Goal: Use online tool/utility: Use online tool/utility

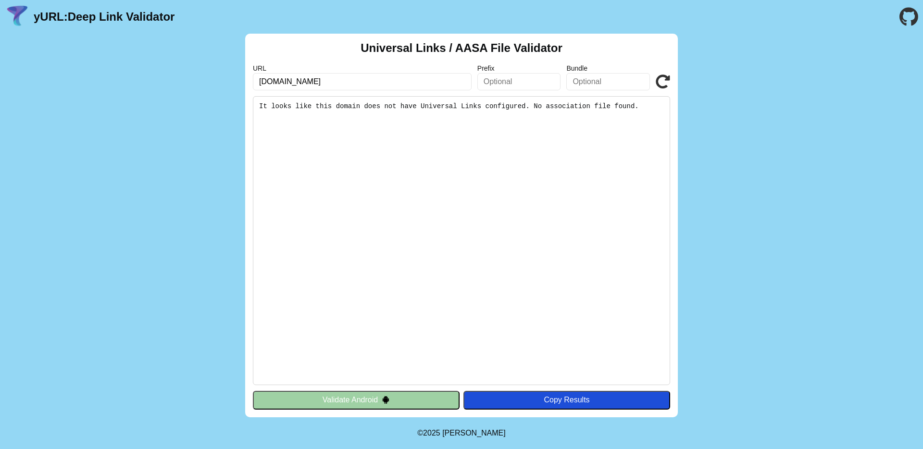
click at [535, 229] on pre "It looks like this domain does not have Universal Links configured. No associat…" at bounding box center [461, 240] width 417 height 289
click at [523, 130] on pre "It looks like this domain does not have Universal Links configured. No associat…" at bounding box center [461, 240] width 417 height 289
click at [475, 124] on pre "It looks like this domain does not have Universal Links configured. No associat…" at bounding box center [461, 240] width 417 height 289
click at [324, 404] on button "Validate Android" at bounding box center [356, 400] width 207 height 18
click at [376, 83] on input "[DOMAIN_NAME]" at bounding box center [362, 81] width 219 height 17
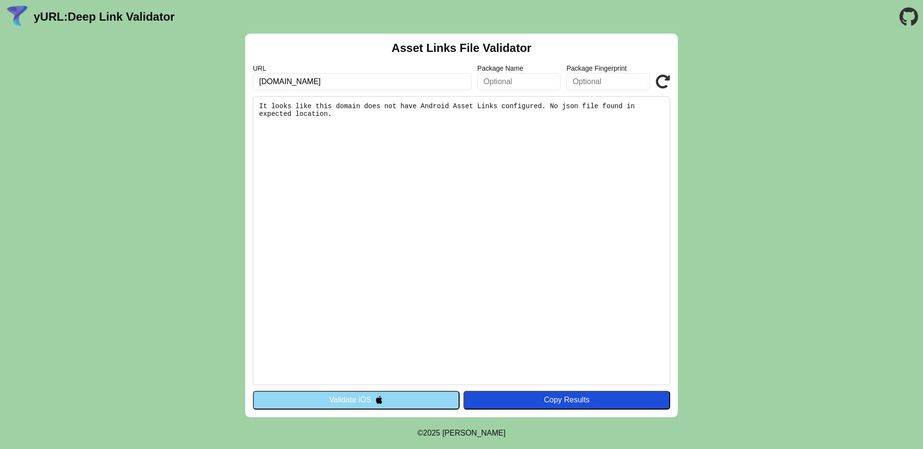
click at [355, 396] on button "Validate iOS" at bounding box center [356, 400] width 207 height 18
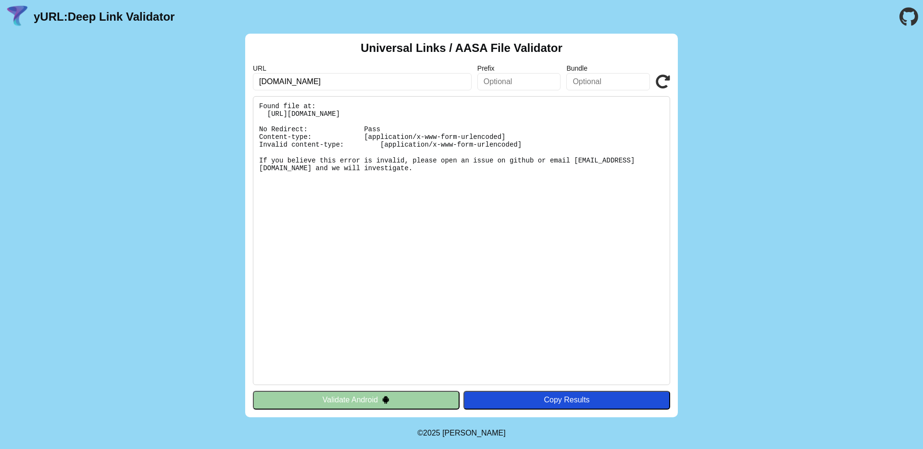
click at [467, 161] on pre "Found file at: https://d2k8ikwstaamh5.cloudfront.net/.well-known/apple-app-site…" at bounding box center [461, 240] width 417 height 289
click at [403, 182] on pre "Found file at: [URL][DOMAIN_NAME] No Redirect: Pass Content-type: [application/…" at bounding box center [461, 240] width 417 height 289
click at [390, 196] on pre "Found file at: https://d2k8ikwstaamh5.cloudfront.net/.well-known/apple-app-site…" at bounding box center [461, 240] width 417 height 289
drag, startPoint x: 390, startPoint y: 196, endPoint x: 263, endPoint y: 128, distance: 143.6
click at [263, 128] on pre "Found file at: https://d2k8ikwstaamh5.cloudfront.net/.well-known/apple-app-site…" at bounding box center [461, 240] width 417 height 289
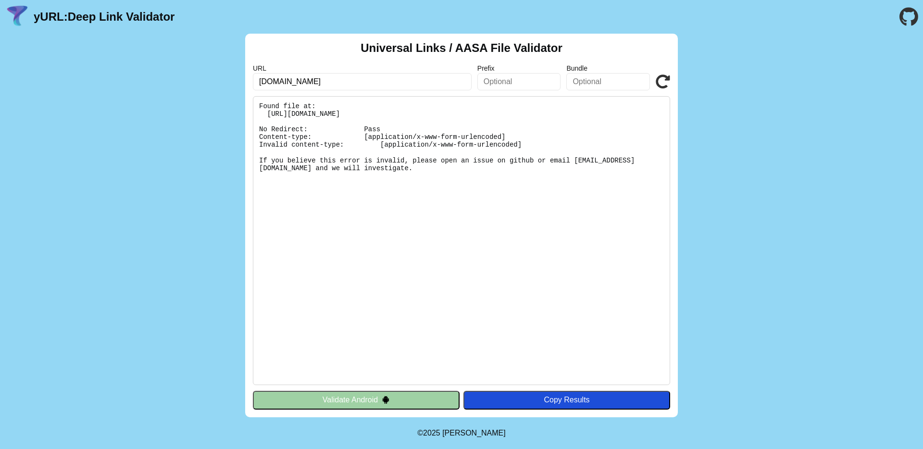
click at [374, 147] on pre "Found file at: https://d2k8ikwstaamh5.cloudfront.net/.well-known/apple-app-site…" at bounding box center [461, 240] width 417 height 289
click at [491, 161] on pre "Found file at: https://d2k8ikwstaamh5.cloudfront.net/.well-known/apple-app-site…" at bounding box center [461, 240] width 417 height 289
drag, startPoint x: 401, startPoint y: 187, endPoint x: 272, endPoint y: 118, distance: 145.6
click at [272, 118] on pre "Found file at: https://d2k8ikwstaamh5.cloudfront.net/.well-known/apple-app-site…" at bounding box center [461, 240] width 417 height 289
click at [356, 175] on pre "Found file at: https://d2k8ikwstaamh5.cloudfront.net/.well-known/apple-app-site…" at bounding box center [461, 240] width 417 height 289
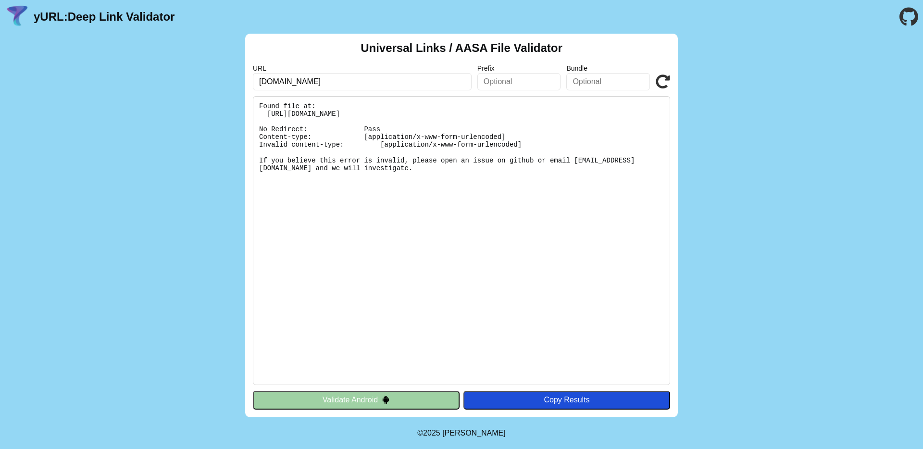
drag, startPoint x: 387, startPoint y: 176, endPoint x: 244, endPoint y: 111, distance: 156.8
click at [244, 111] on div "Universal Links / AASA File Validator URL d2k8ikwstaamh5.cloudfront.net Prefix …" at bounding box center [461, 226] width 923 height 384
click at [392, 163] on pre "Found file at: https://d2k8ikwstaamh5.cloudfront.net/.well-known/apple-app-site…" at bounding box center [461, 240] width 417 height 289
click at [312, 403] on button "Validate Android" at bounding box center [356, 400] width 207 height 18
click at [666, 79] on icon at bounding box center [663, 81] width 14 height 14
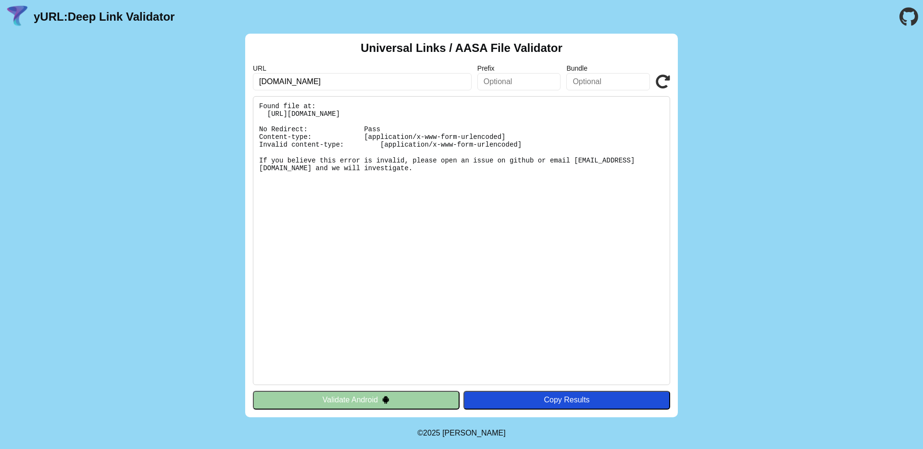
click at [666, 79] on icon at bounding box center [663, 81] width 14 height 14
click at [550, 120] on pre "Found file at: https://d2k8ikwstaamh5.cloudfront.net/.well-known/apple-app-site…" at bounding box center [461, 240] width 417 height 289
click at [563, 107] on pre "Found file at: https://d2k8ikwstaamh5.cloudfront.net/.well-known/apple-app-site…" at bounding box center [461, 240] width 417 height 289
click at [559, 110] on pre "Found file at: https://d2k8ikwstaamh5.cloudfront.net/.well-known/apple-app-site…" at bounding box center [461, 240] width 417 height 289
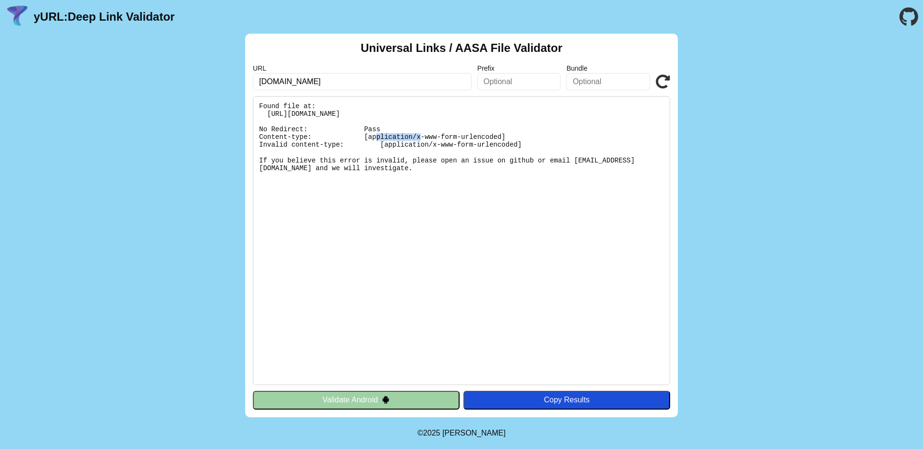
click at [559, 110] on pre "Found file at: https://d2k8ikwstaamh5.cloudfront.net/.well-known/apple-app-site…" at bounding box center [461, 240] width 417 height 289
copy pre "https://d2k8ikwstaamh5.cloudfront.net/.well-known/apple-app-site-association"
click at [309, 292] on pre "Found file at: https://d2k8ikwstaamh5.cloudfront.net/.well-known/apple-app-site…" at bounding box center [461, 240] width 417 height 289
click at [662, 73] on div "URL d2k8ikwstaamh5.cloudfront.net Prefix Bundle Validate" at bounding box center [461, 77] width 417 height 26
click at [659, 79] on icon at bounding box center [663, 81] width 14 height 14
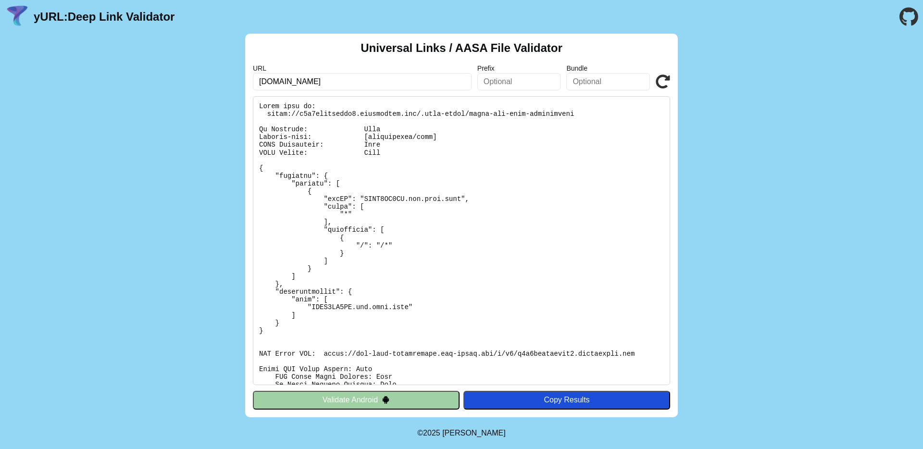
click at [442, 273] on pre at bounding box center [461, 240] width 417 height 289
click at [657, 78] on icon at bounding box center [663, 81] width 14 height 14
click at [207, 269] on div "Universal Links / AASA File Validator URL [DOMAIN_NAME] Prefix Bundle Validate …" at bounding box center [461, 226] width 923 height 384
click at [501, 242] on pre at bounding box center [461, 240] width 417 height 289
click at [468, 247] on pre at bounding box center [461, 240] width 417 height 289
